Goal: Communication & Community: Answer question/provide support

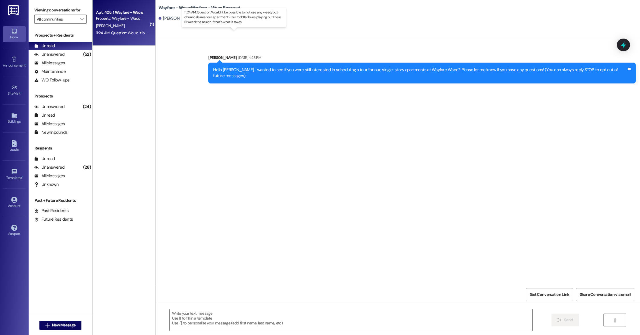
click at [121, 35] on div "11:24 AM: Question: Would it be possible to not use any weed/bug chemicals near…" at bounding box center [239, 32] width 287 height 5
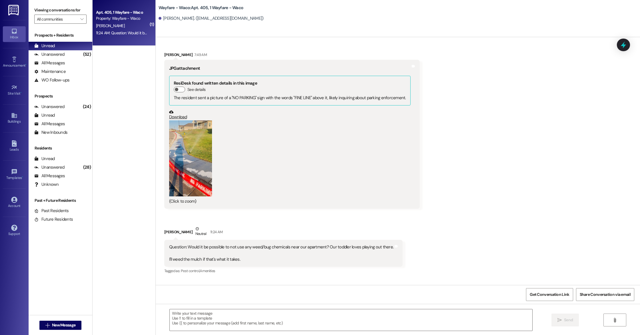
scroll to position [2847, 0]
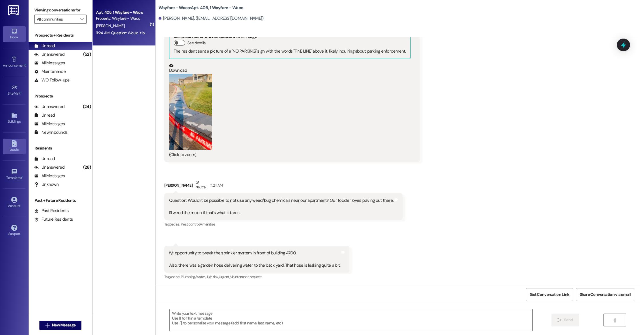
click at [18, 150] on div "Leads" at bounding box center [14, 150] width 29 height 6
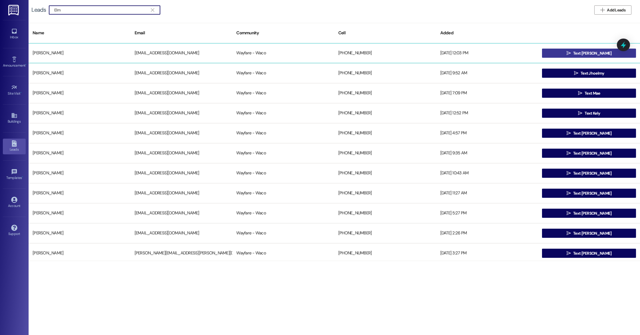
type input "Elm"
click at [574, 54] on span " Text [PERSON_NAME]" at bounding box center [589, 53] width 47 height 9
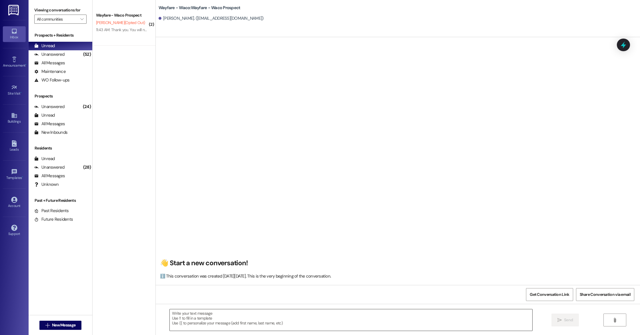
click at [216, 321] on textarea at bounding box center [351, 319] width 363 height 21
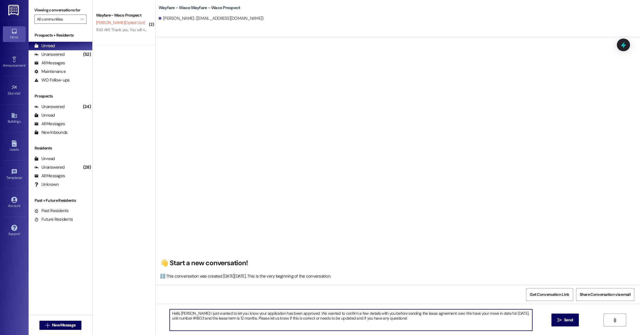
type textarea "Hello [PERSON_NAME]! I just wanted to let you know your application has been ap…"
drag, startPoint x: 406, startPoint y: 321, endPoint x: 215, endPoint y: 309, distance: 191.2
click at [215, 309] on textarea "Hello [PERSON_NAME]! I just wanted to let you know your application has been ap…" at bounding box center [351, 319] width 363 height 21
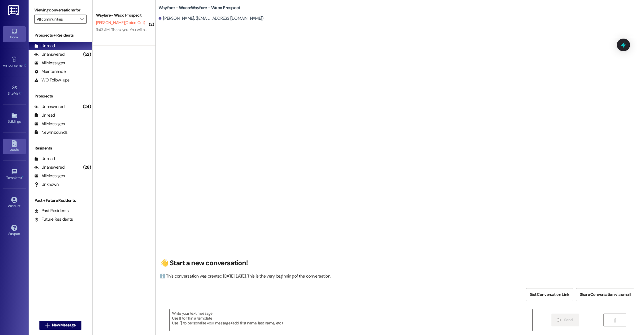
click at [17, 147] on div "Leads" at bounding box center [14, 150] width 29 height 6
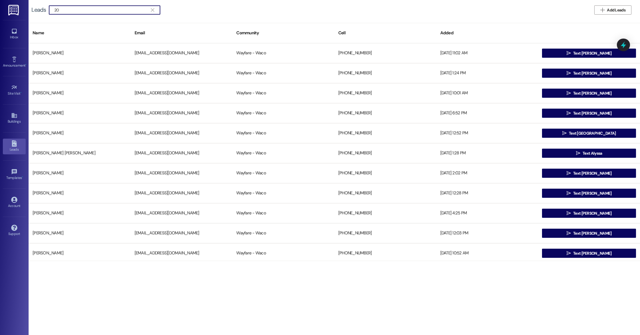
type input "2"
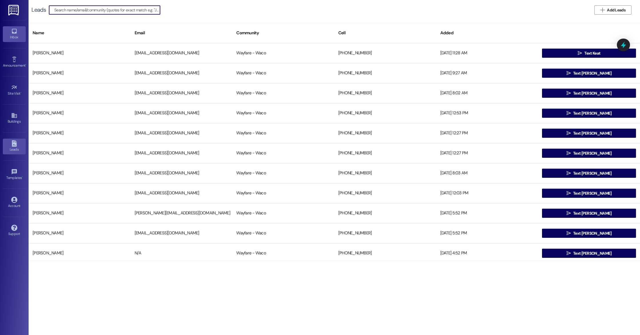
click at [18, 32] on link "Inbox" at bounding box center [14, 33] width 23 height 15
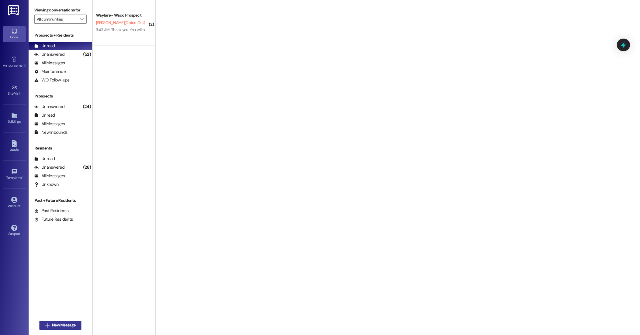
click at [61, 325] on span "New Message" at bounding box center [63, 325] width 23 height 6
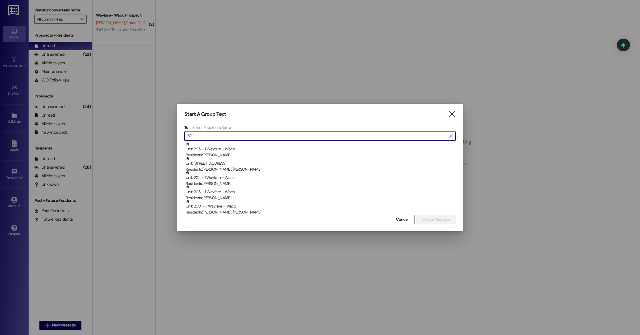
type input "2"
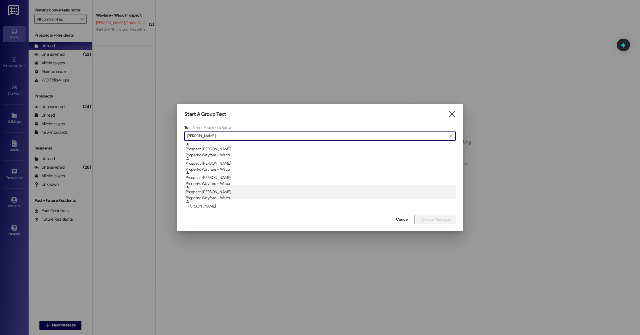
type input "[PERSON_NAME]"
click at [225, 197] on div "Property: Wayfare - Waco" at bounding box center [321, 198] width 270 height 6
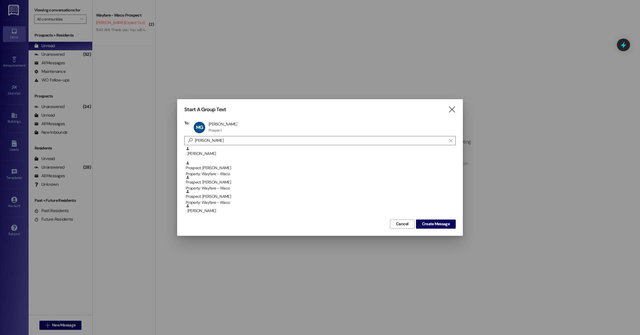
scroll to position [43, 0]
click at [449, 225] on span "Create Message" at bounding box center [436, 224] width 28 height 6
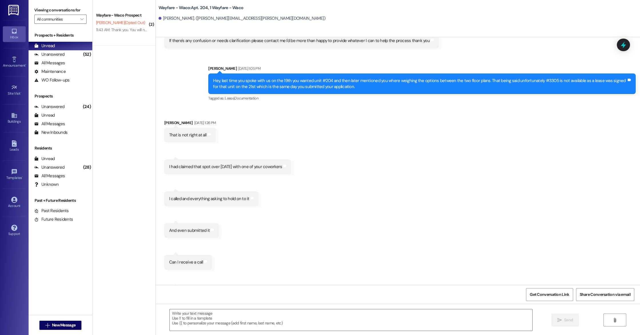
scroll to position [345, 0]
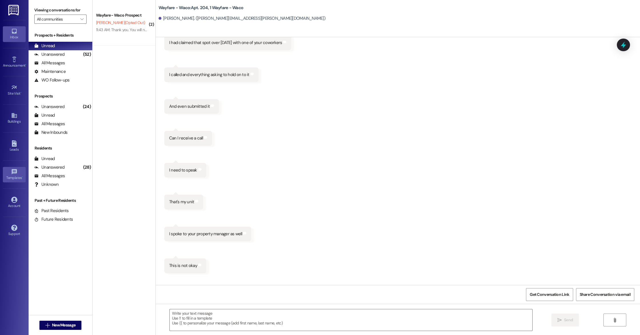
click at [15, 175] on div "Templates •" at bounding box center [14, 178] width 29 height 6
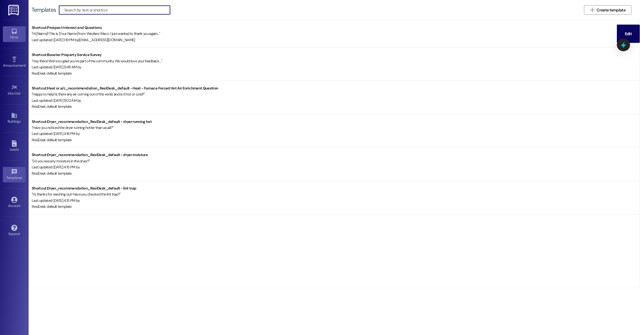
click at [17, 33] on icon at bounding box center [14, 31] width 6 height 6
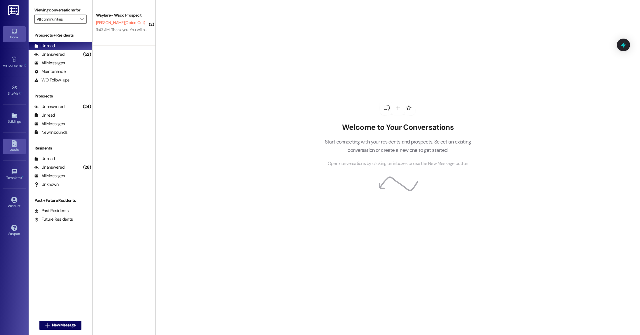
click at [17, 144] on icon at bounding box center [14, 143] width 6 height 6
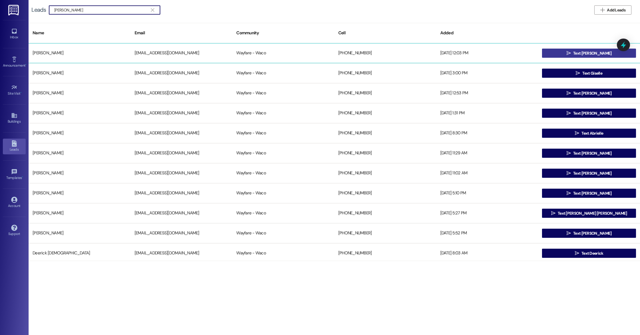
type input "[PERSON_NAME]"
click at [571, 53] on icon "" at bounding box center [569, 53] width 4 height 5
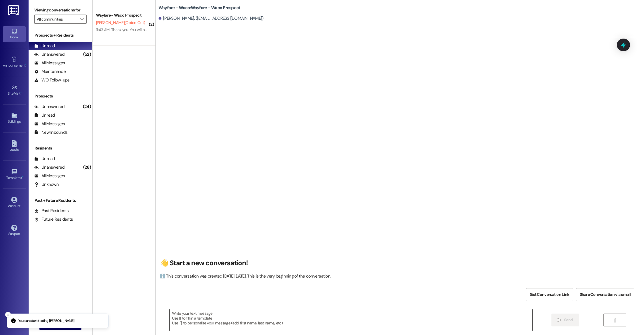
click at [217, 311] on textarea at bounding box center [351, 319] width 363 height 21
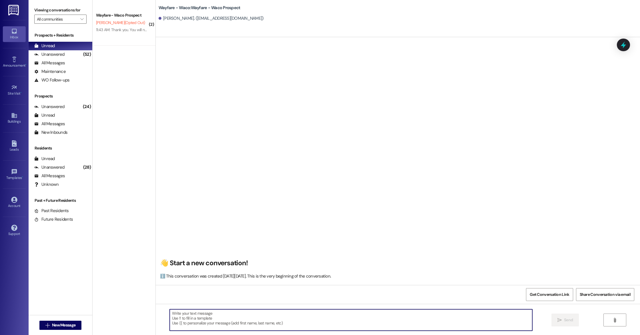
paste textarea "Hello [PERSON_NAME]! I just wanted to let you know your application has been ap…"
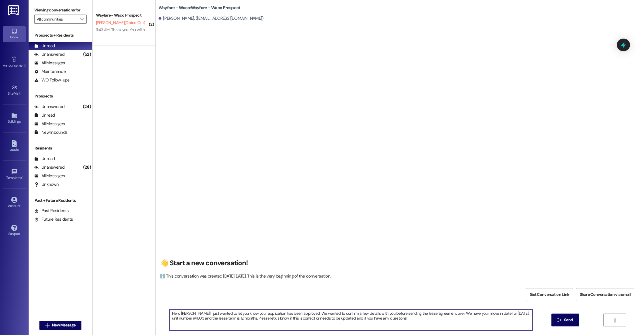
type textarea "Hello [PERSON_NAME]! I just wanted to let you know your application has been ap…"
click at [558, 324] on button " Send" at bounding box center [566, 319] width 28 height 13
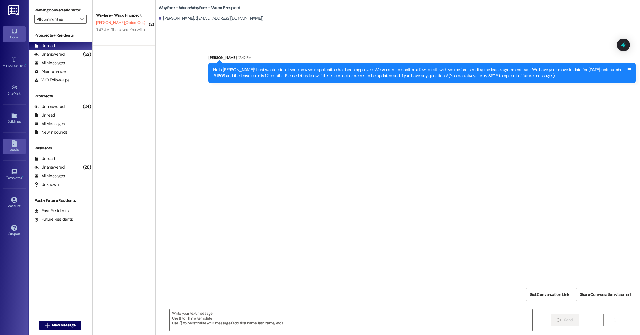
click at [13, 146] on icon at bounding box center [14, 143] width 5 height 6
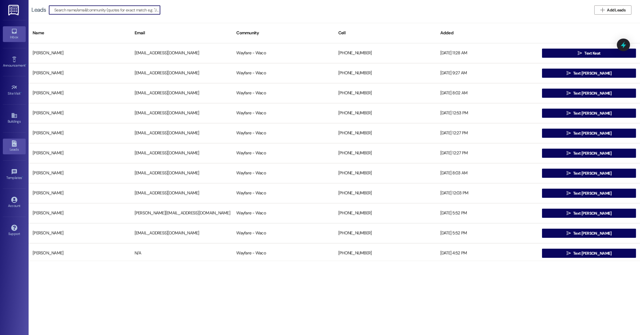
click at [12, 40] on div "Inbox" at bounding box center [14, 37] width 29 height 6
